Goal: Information Seeking & Learning: Learn about a topic

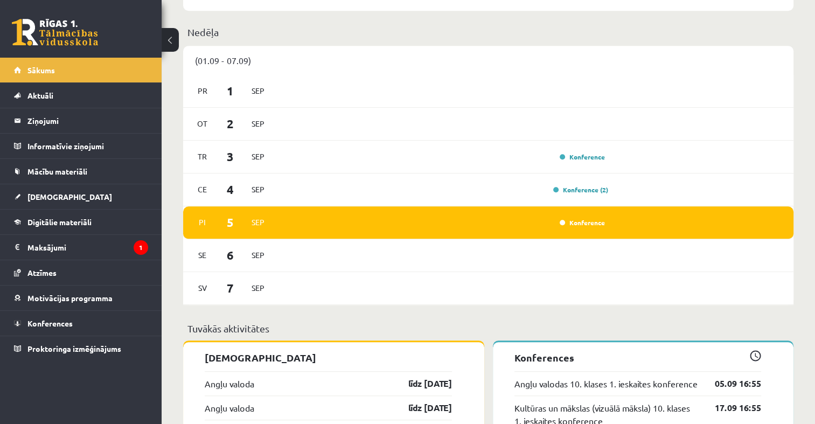
scroll to position [808, 0]
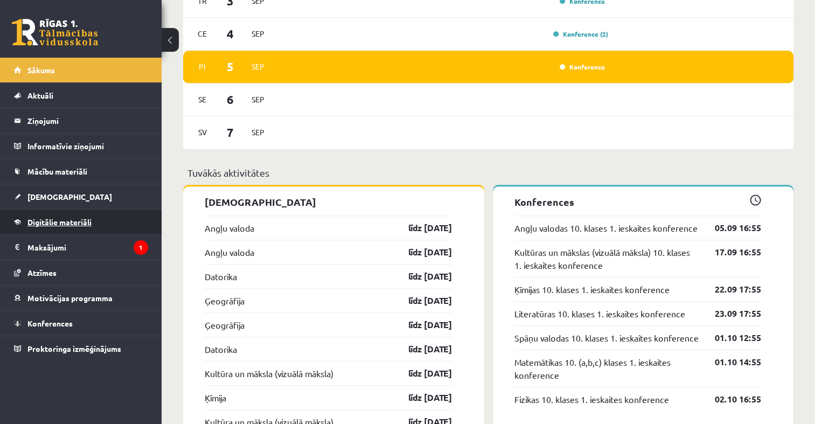
click at [62, 218] on span "Digitālie materiāli" at bounding box center [59, 222] width 64 height 10
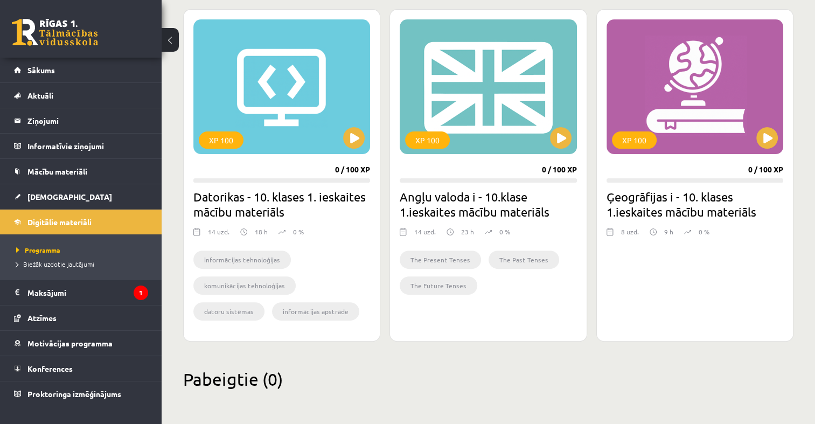
scroll to position [297, 0]
click at [558, 140] on button at bounding box center [561, 139] width 22 height 22
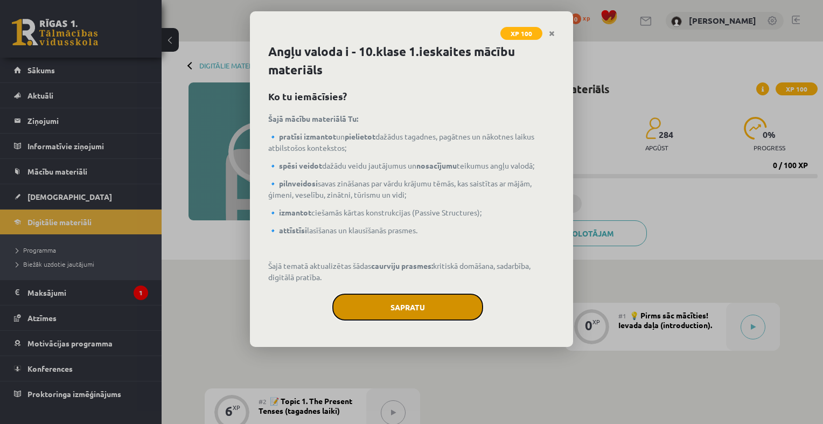
click at [394, 294] on button "Sapratu" at bounding box center [407, 306] width 151 height 27
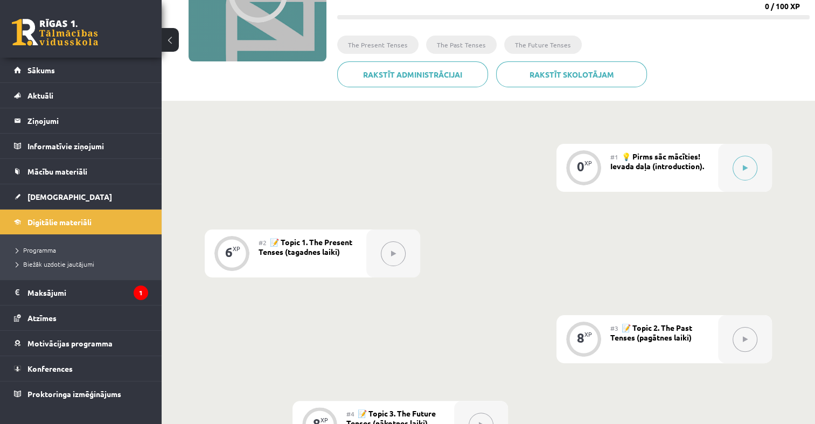
scroll to position [54, 0]
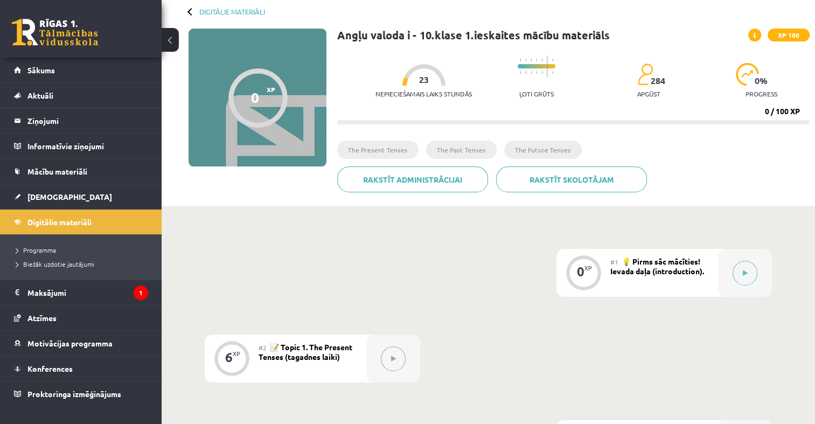
click at [188, 9] on div "Digitālie materiāli" at bounding box center [226, 12] width 76 height 8
click at [191, 13] on div at bounding box center [191, 12] width 8 height 8
click at [78, 218] on span "Digitālie materiāli" at bounding box center [59, 222] width 64 height 10
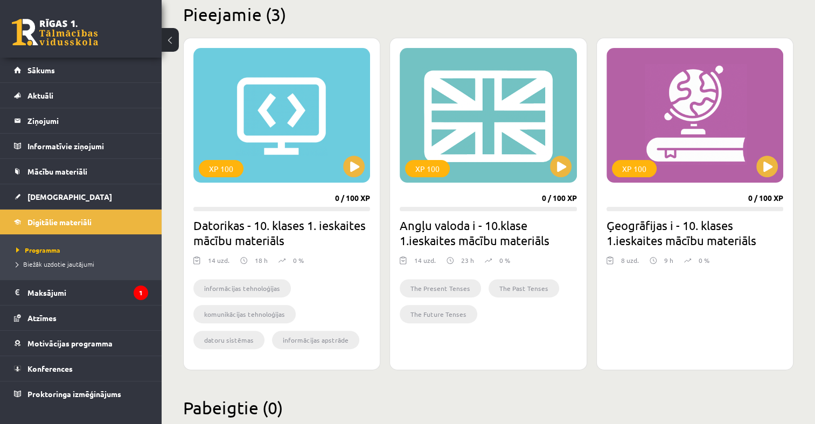
scroll to position [297, 0]
